Goal: Task Accomplishment & Management: Manage account settings

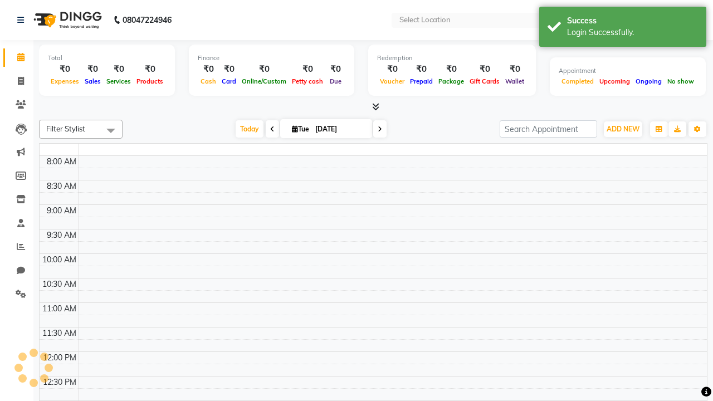
select select "en"
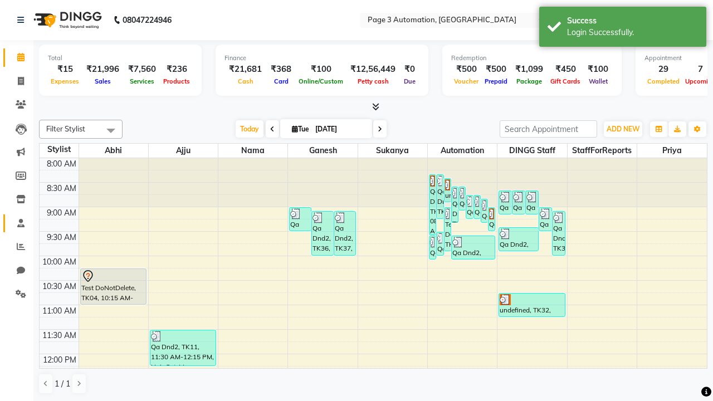
click at [17, 223] on span at bounding box center [20, 223] width 19 height 13
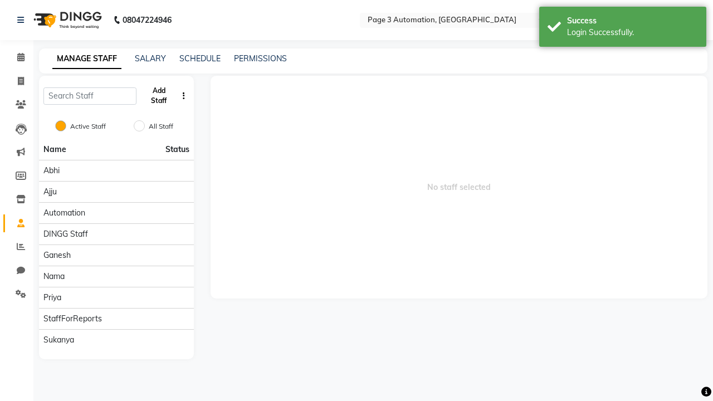
click at [159, 96] on button "Add Staff" at bounding box center [159, 95] width 36 height 29
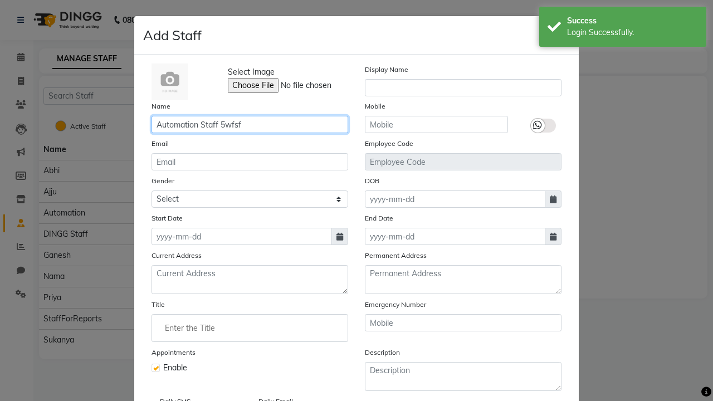
type input "Automation Staff 5wfsf"
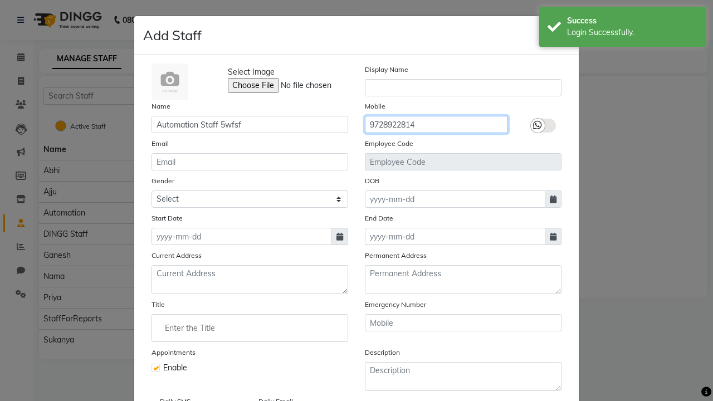
type input "9728922814"
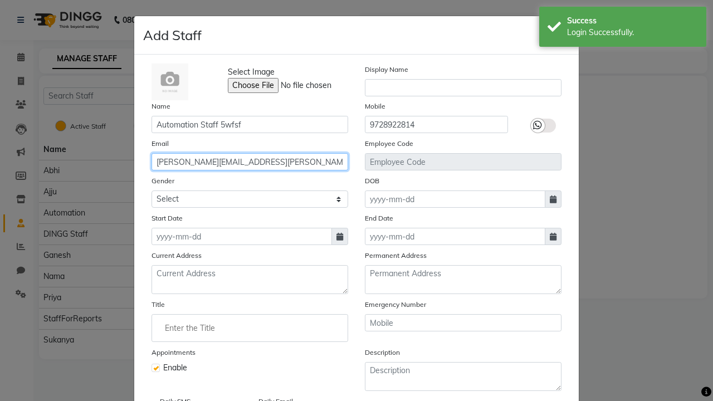
type input "[PERSON_NAME][EMAIL_ADDRESS][PERSON_NAME][DOMAIN_NAME]"
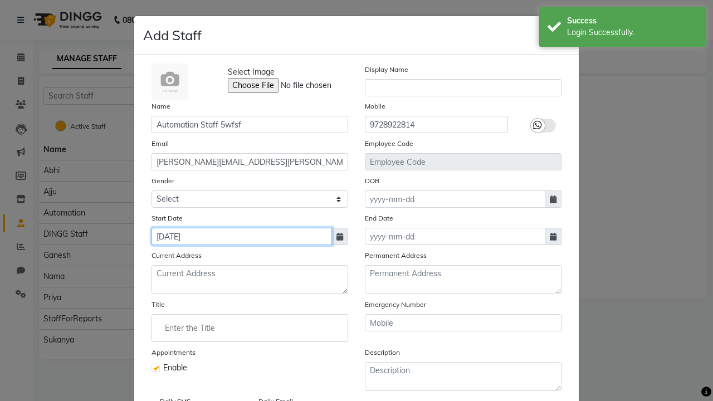
type input "[DATE]"
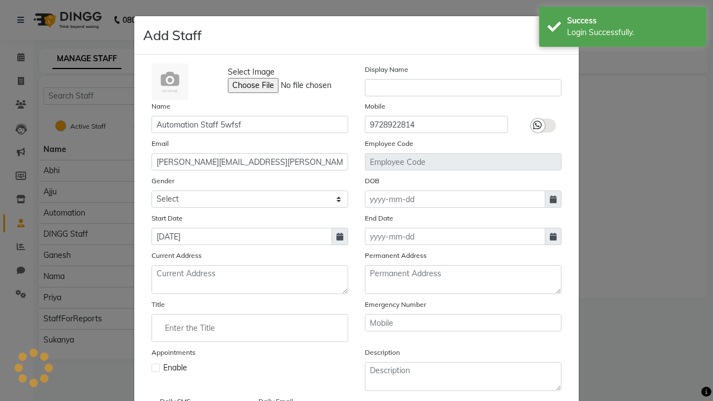
checkbox input "false"
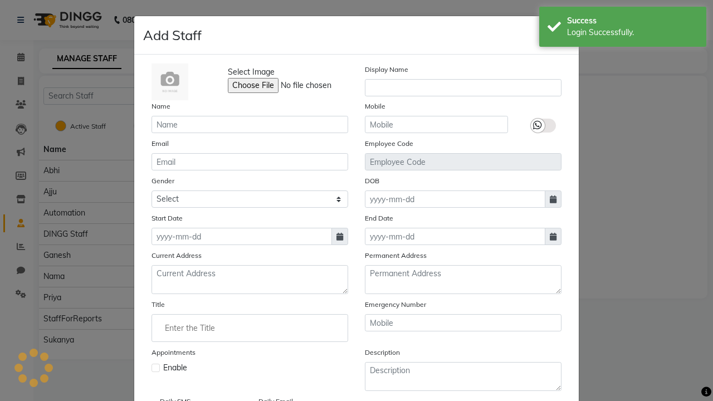
scroll to position [90, 0]
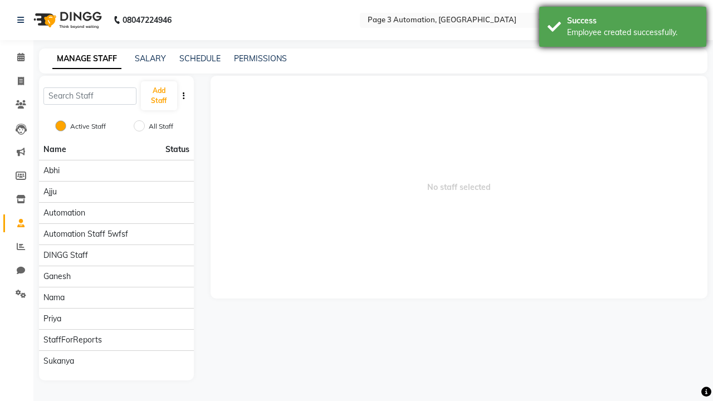
click at [623, 28] on div "Employee created successfully." at bounding box center [632, 33] width 131 height 12
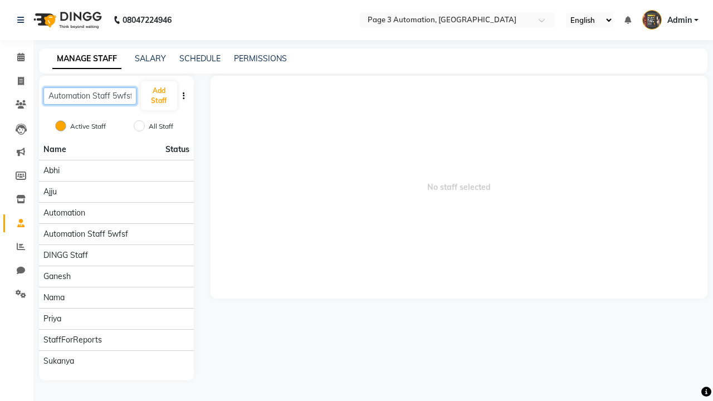
scroll to position [0, 2]
type input "Automation Staff 5wfsf"
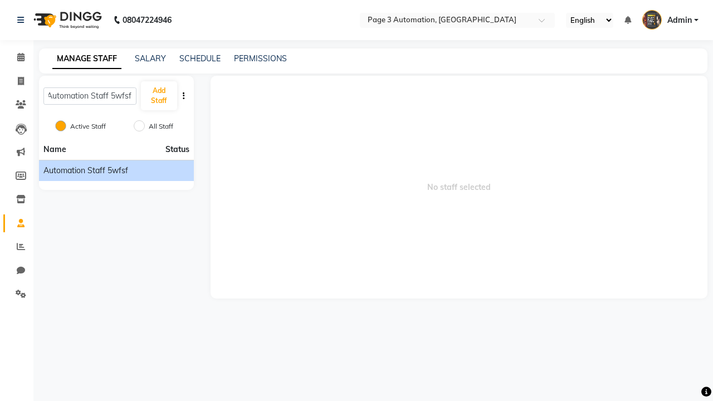
click at [116, 170] on span "Automation Staff 5wfsf" at bounding box center [85, 171] width 85 height 12
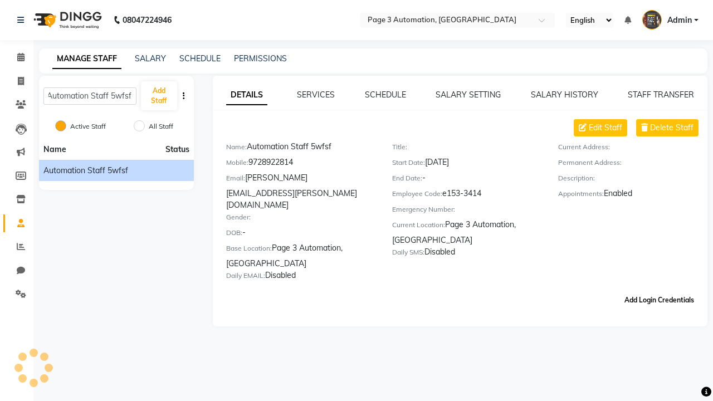
click at [659, 291] on button "Add Login Credentials" at bounding box center [659, 300] width 79 height 19
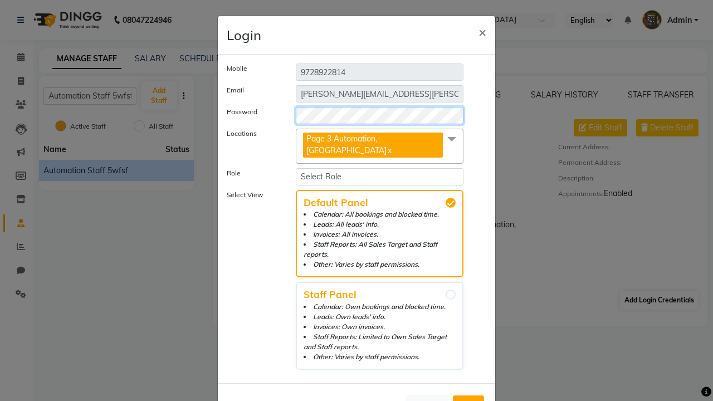
select select "4595"
click at [468, 400] on span "Add" at bounding box center [468, 405] width 18 height 11
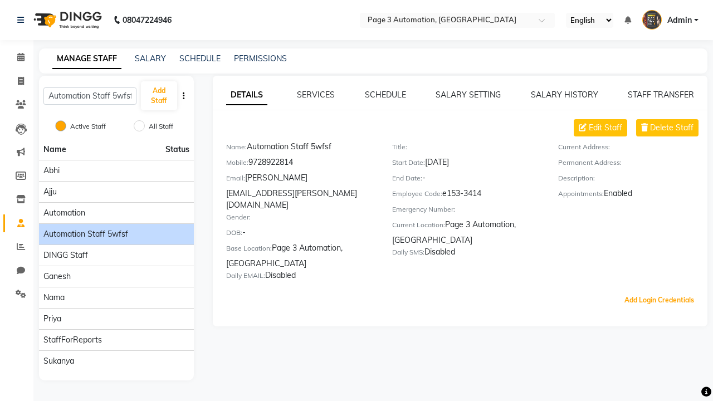
scroll to position [27, 0]
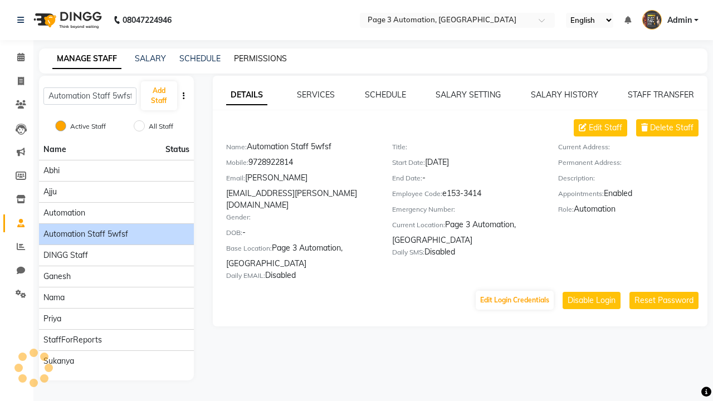
click at [257, 58] on link "PERMISSIONS" at bounding box center [260, 58] width 53 height 10
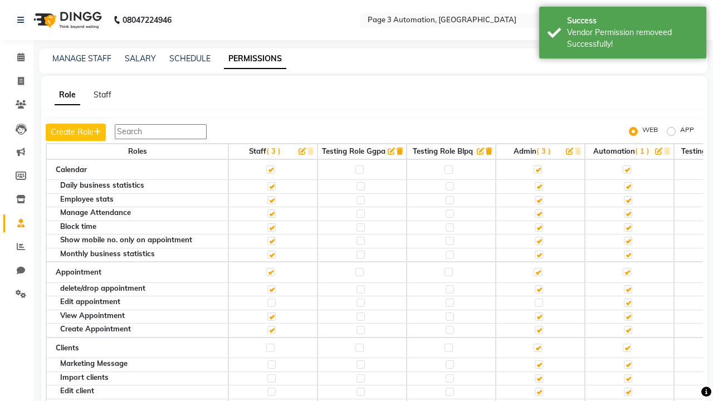
scroll to position [1754, 0]
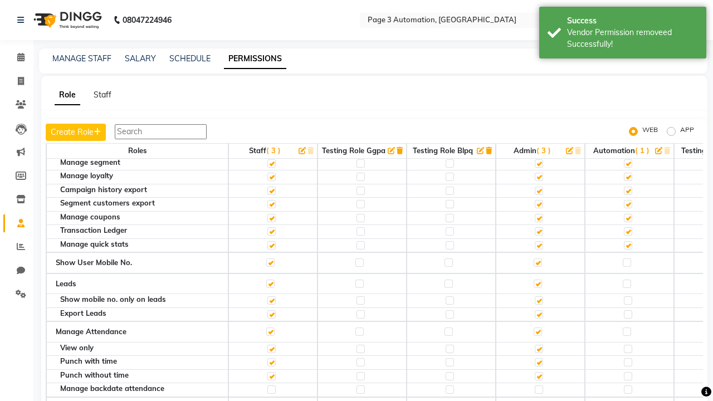
click at [626, 137] on label at bounding box center [627, 133] width 8 height 8
click at [626, 136] on input "checkbox" at bounding box center [626, 132] width 7 height 7
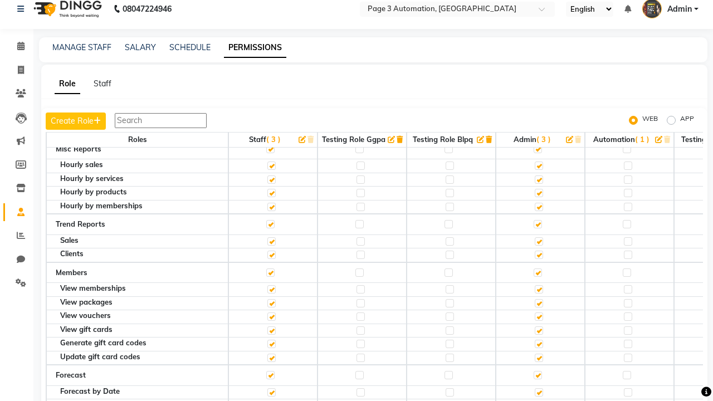
scroll to position [11, 0]
click at [670, 9] on span "Admin" at bounding box center [679, 10] width 25 height 12
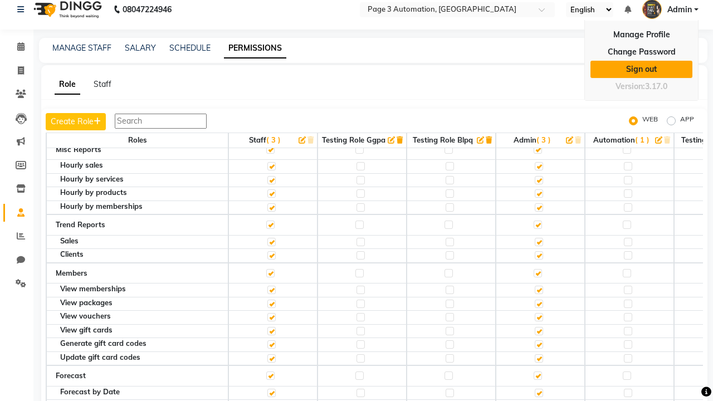
click at [641, 69] on link "Sign out" at bounding box center [641, 69] width 102 height 17
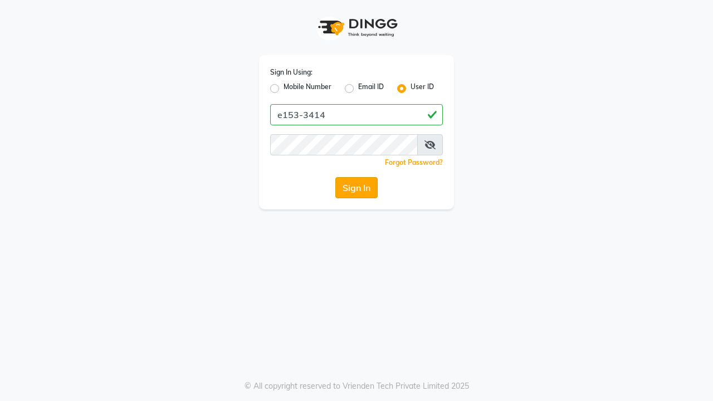
click at [356, 188] on button "Sign In" at bounding box center [356, 187] width 42 height 21
